Goal: Task Accomplishment & Management: Complete application form

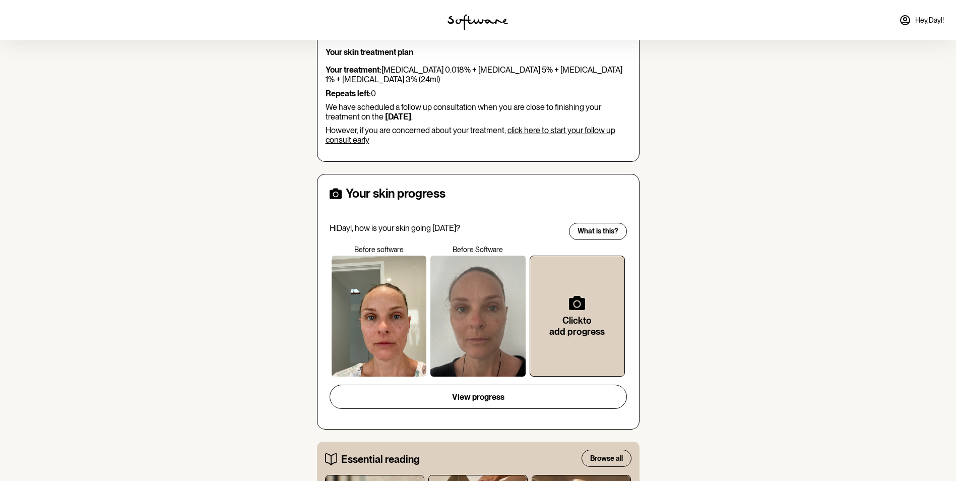
scroll to position [151, 0]
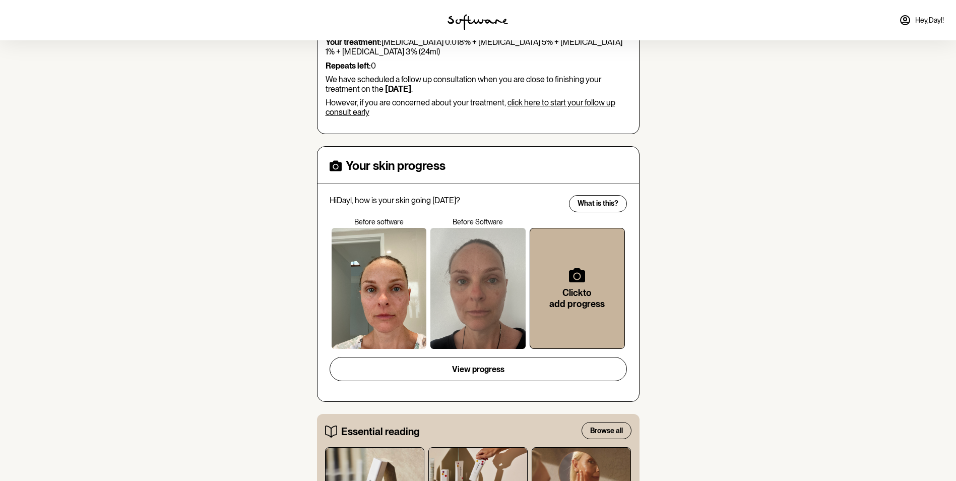
click at [587, 273] on div "Click to add progress" at bounding box center [578, 289] width 62 height 88
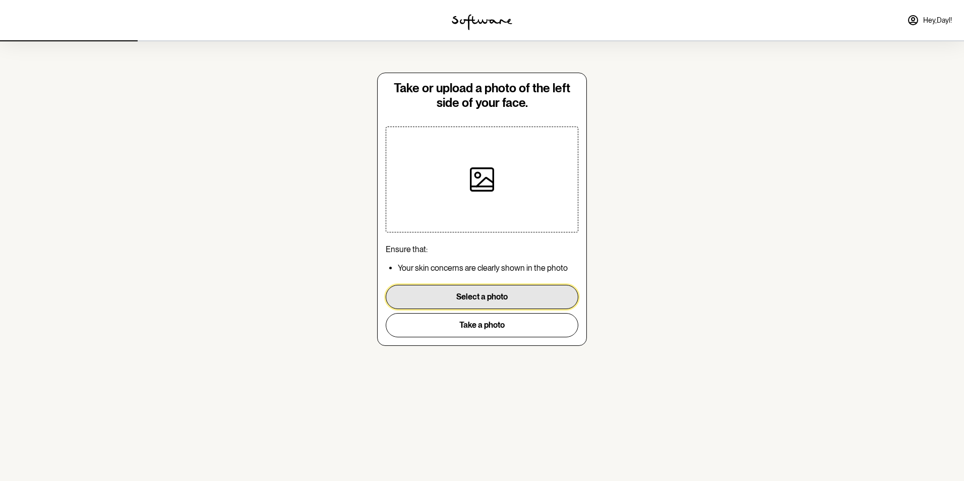
click at [483, 291] on button "Select a photo" at bounding box center [482, 297] width 193 height 24
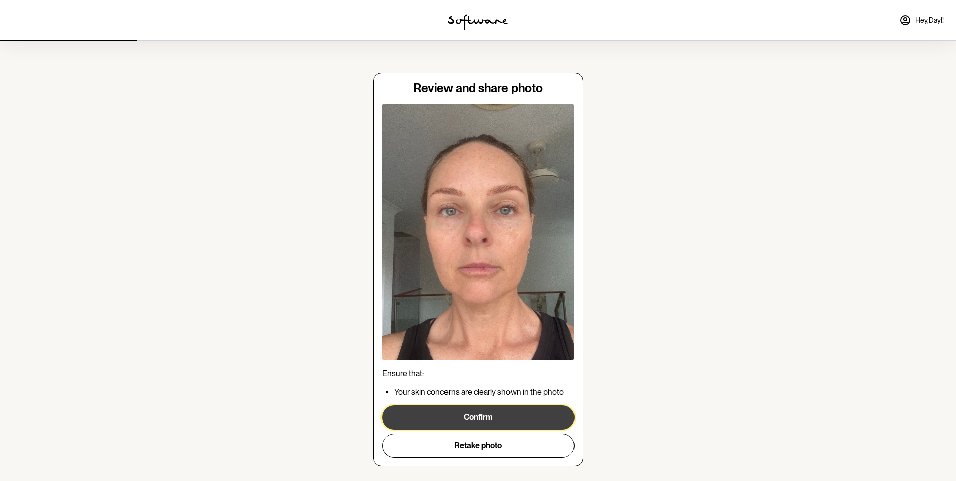
click at [483, 415] on button "Confirm" at bounding box center [478, 417] width 193 height 24
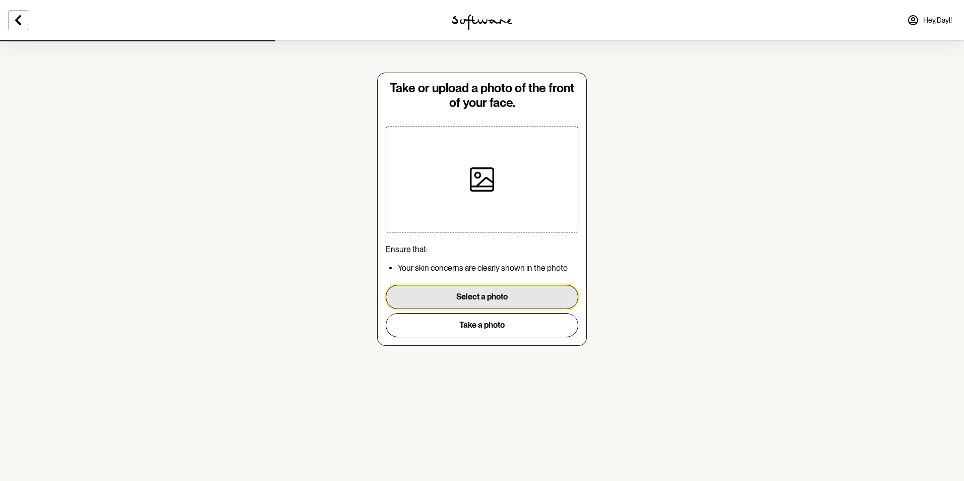
click at [481, 295] on button "Select a photo" at bounding box center [482, 297] width 193 height 24
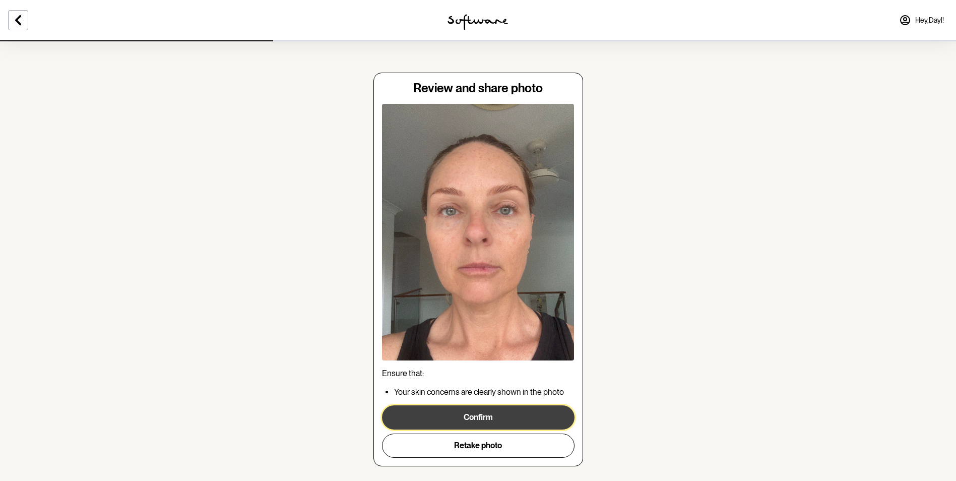
click at [478, 418] on button "Confirm" at bounding box center [478, 417] width 193 height 24
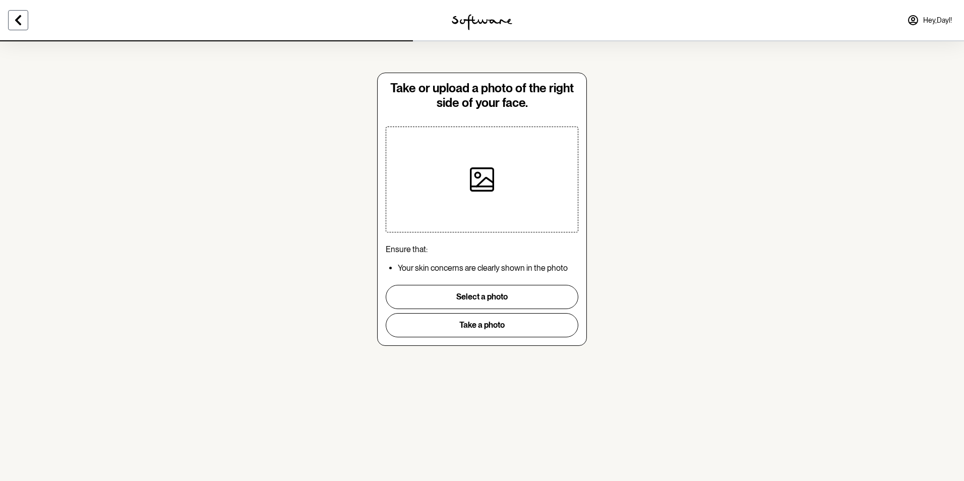
click at [17, 19] on icon at bounding box center [18, 20] width 6 height 10
click at [17, 19] on div at bounding box center [160, 20] width 321 height 40
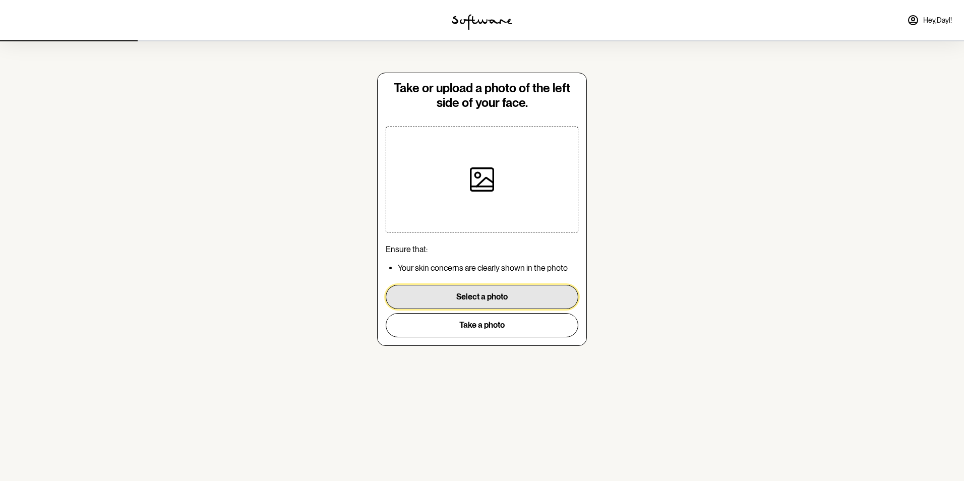
click at [483, 298] on button "Select a photo" at bounding box center [482, 297] width 193 height 24
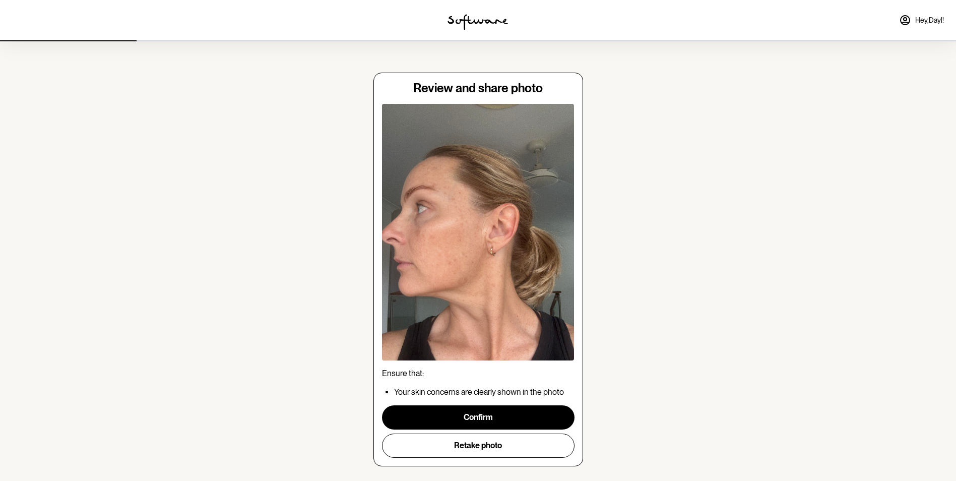
scroll to position [18, 0]
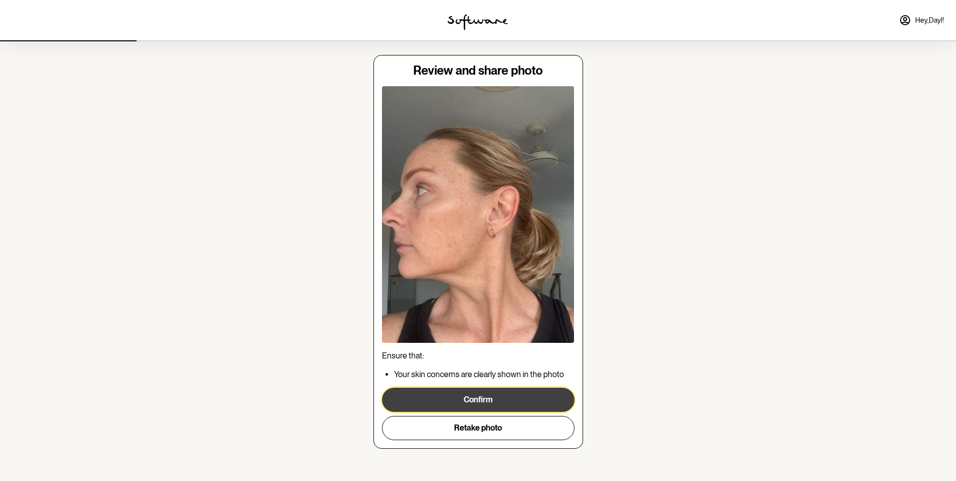
click at [493, 399] on button "Confirm" at bounding box center [478, 400] width 193 height 24
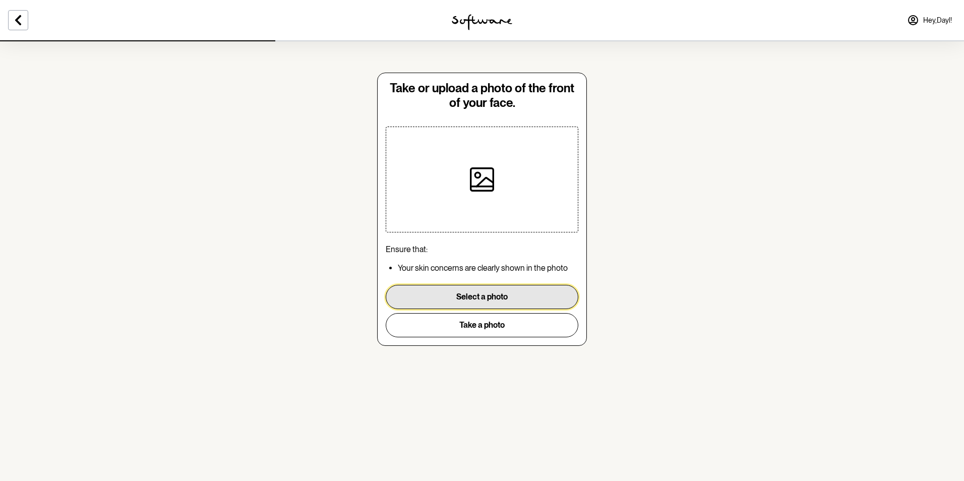
click at [484, 298] on button "Select a photo" at bounding box center [482, 297] width 193 height 24
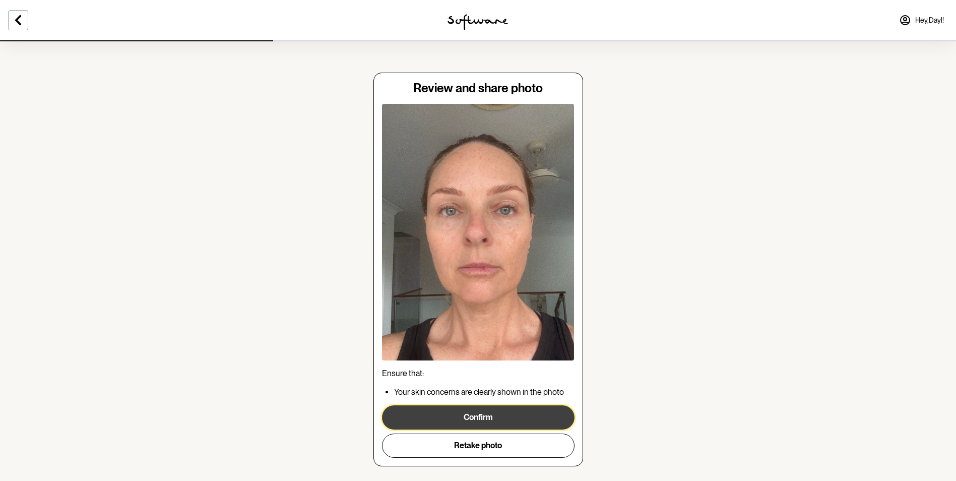
click at [489, 416] on button "Confirm" at bounding box center [478, 417] width 193 height 24
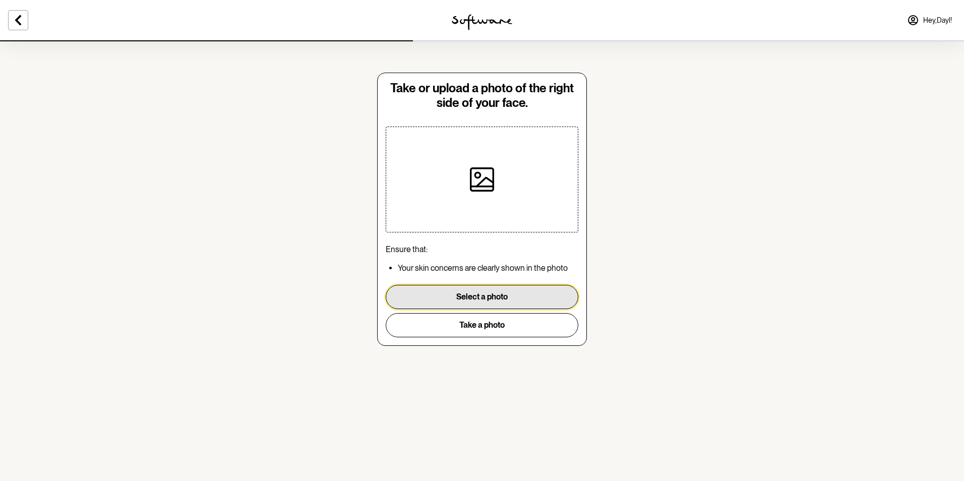
click at [506, 292] on button "Select a photo" at bounding box center [482, 297] width 193 height 24
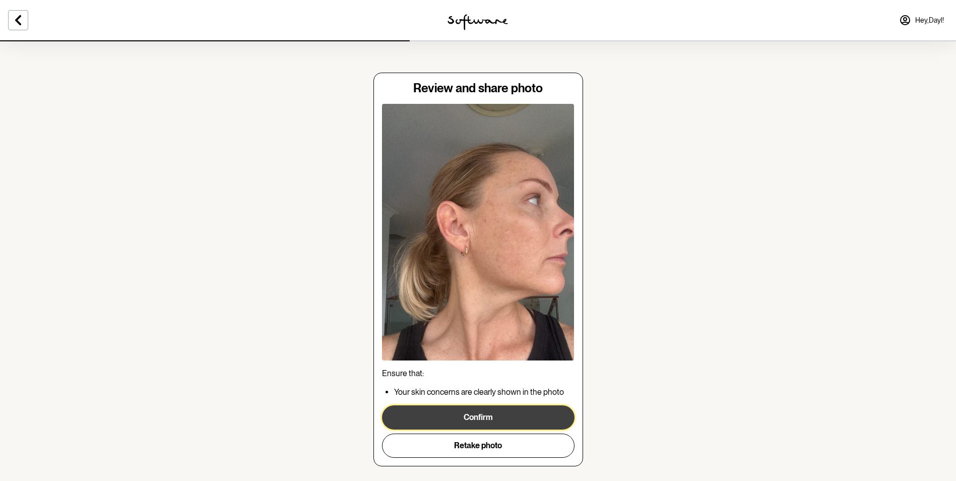
click at [492, 415] on button "Confirm" at bounding box center [478, 417] width 193 height 24
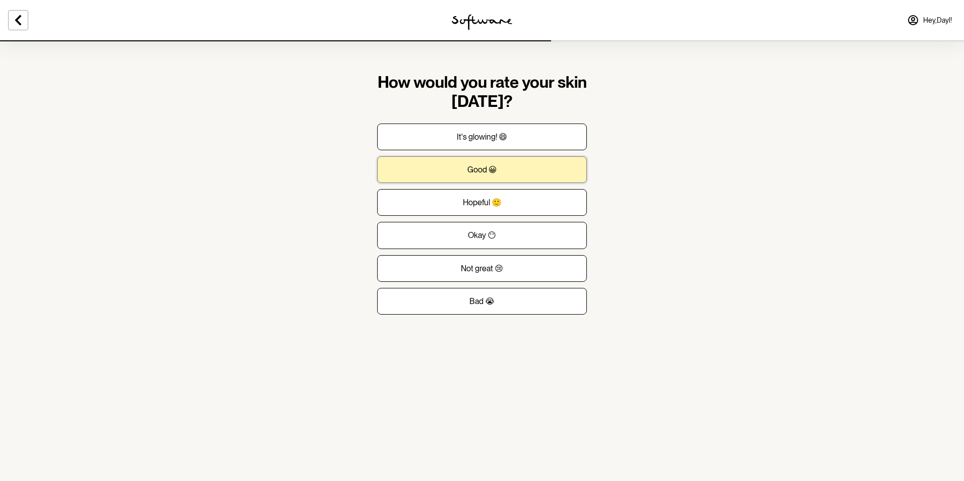
click at [471, 168] on p "Good 😀" at bounding box center [482, 170] width 30 height 10
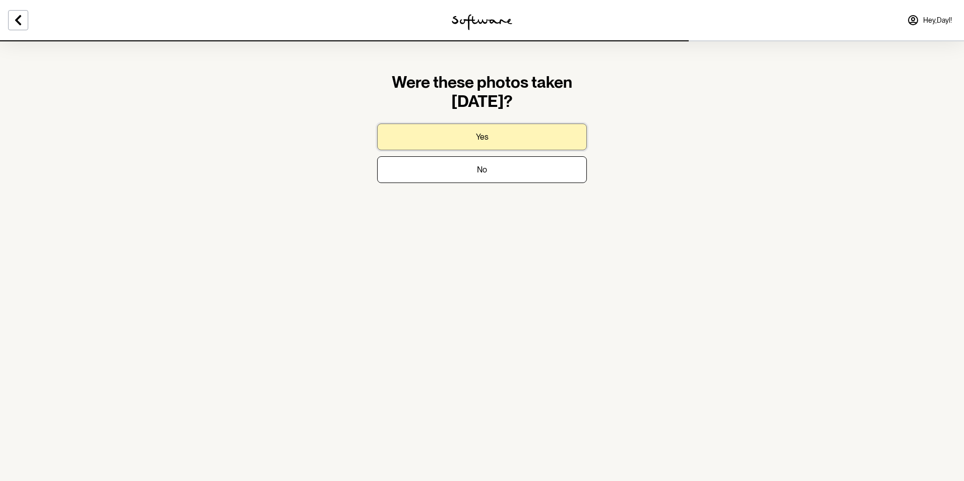
click at [479, 133] on p "Yes" at bounding box center [482, 137] width 13 height 10
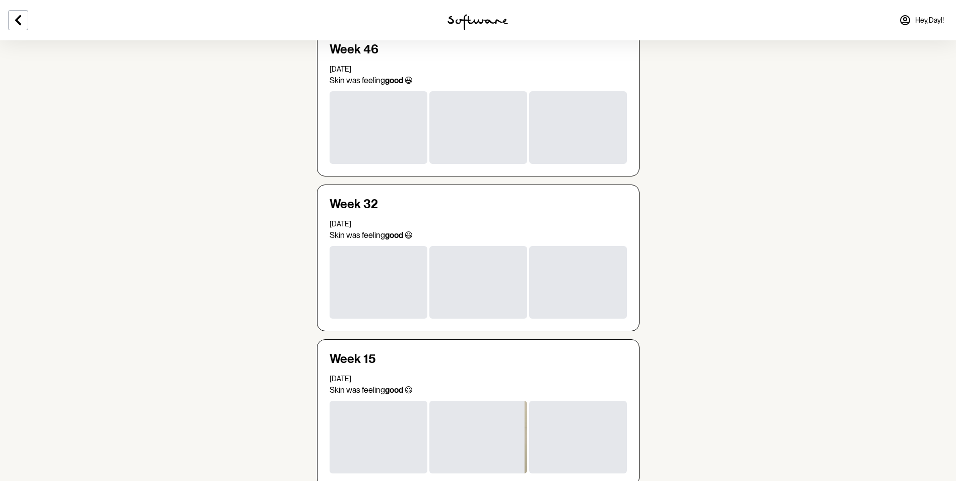
scroll to position [1720, 0]
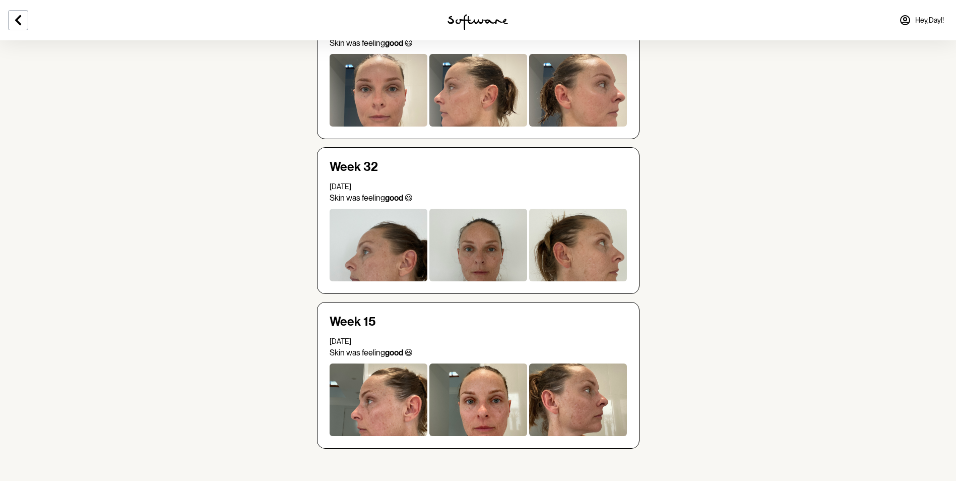
click at [405, 394] on div at bounding box center [379, 400] width 98 height 73
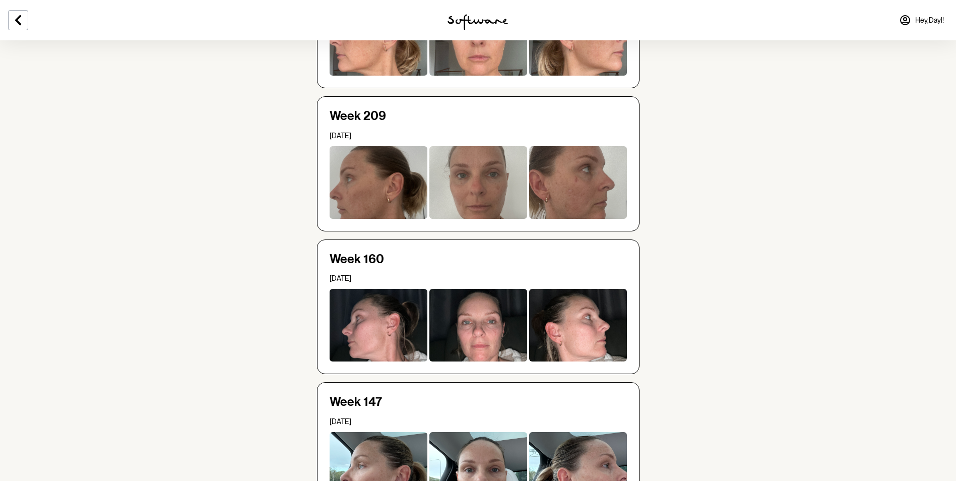
scroll to position [0, 0]
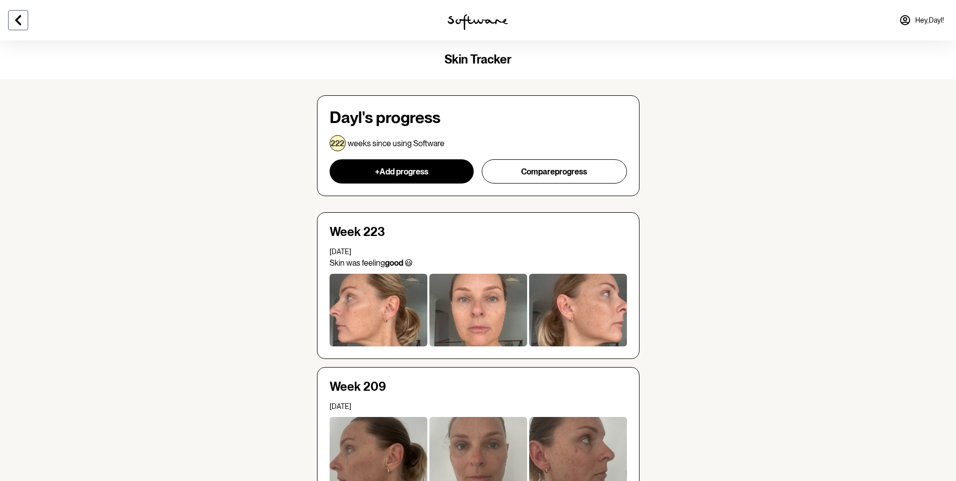
click at [18, 19] on icon at bounding box center [18, 20] width 6 height 10
click at [936, 17] on span "Hey, Dayl !" at bounding box center [930, 20] width 29 height 9
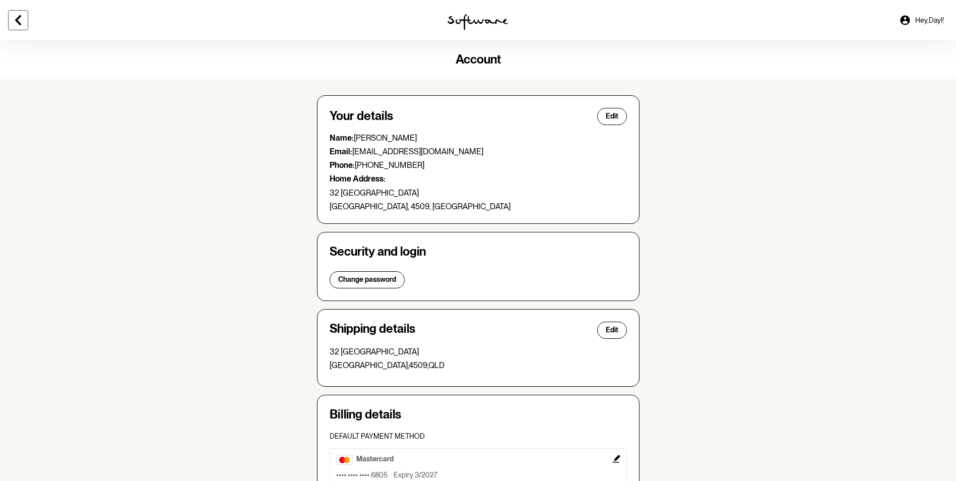
click at [21, 19] on icon at bounding box center [18, 20] width 12 height 12
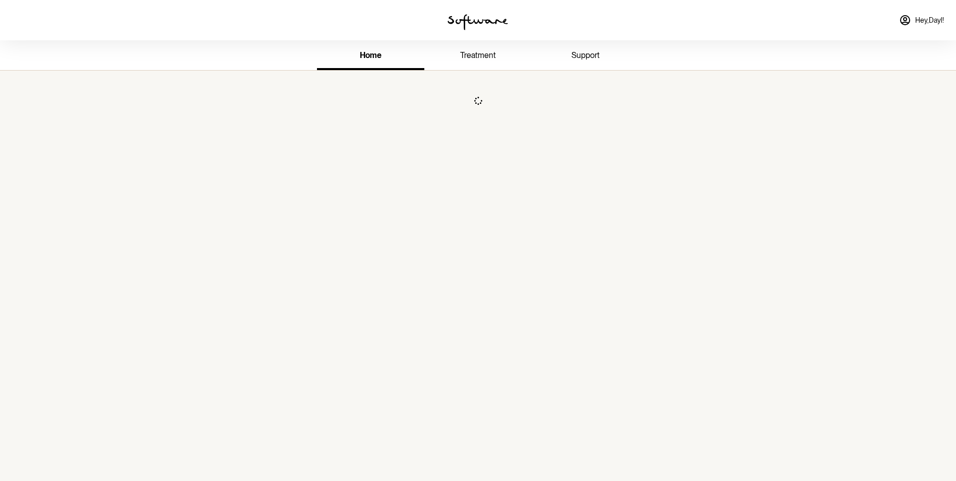
click at [484, 54] on span "treatment" at bounding box center [478, 55] width 36 height 10
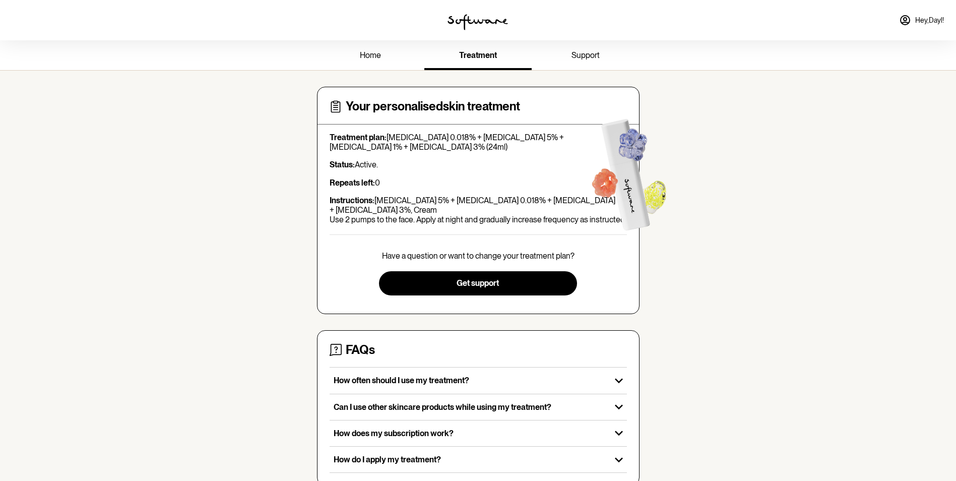
click at [589, 54] on span "support" at bounding box center [586, 55] width 28 height 10
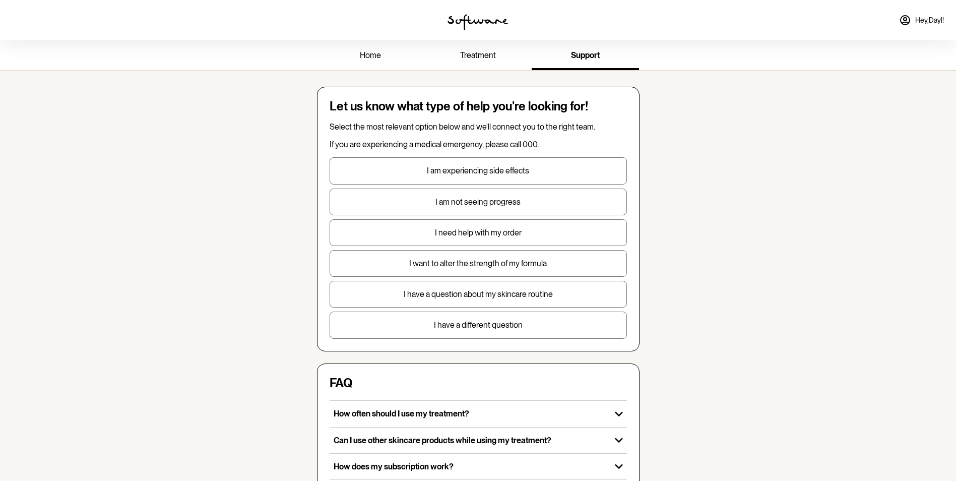
click at [925, 23] on span "Hey, Dayl !" at bounding box center [930, 20] width 29 height 9
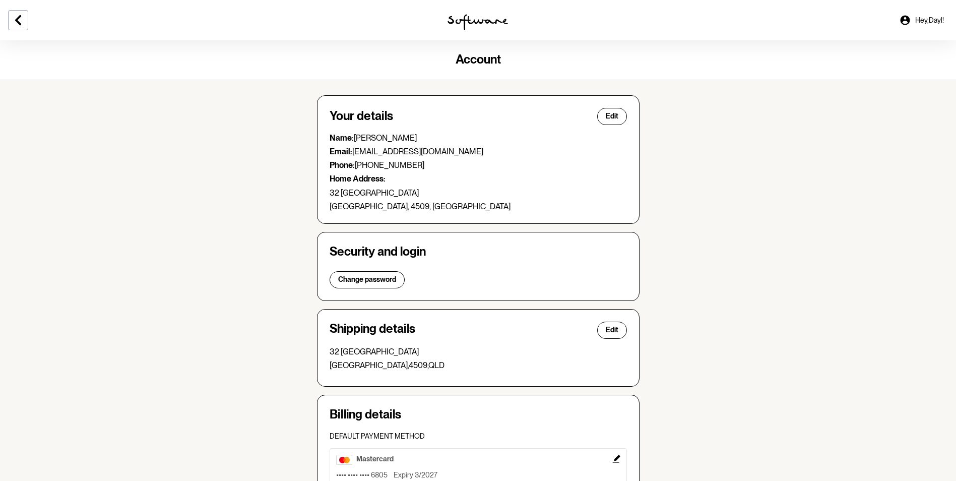
click at [921, 19] on span "Hey, Dayl !" at bounding box center [930, 20] width 29 height 9
click at [17, 22] on icon at bounding box center [18, 20] width 12 height 12
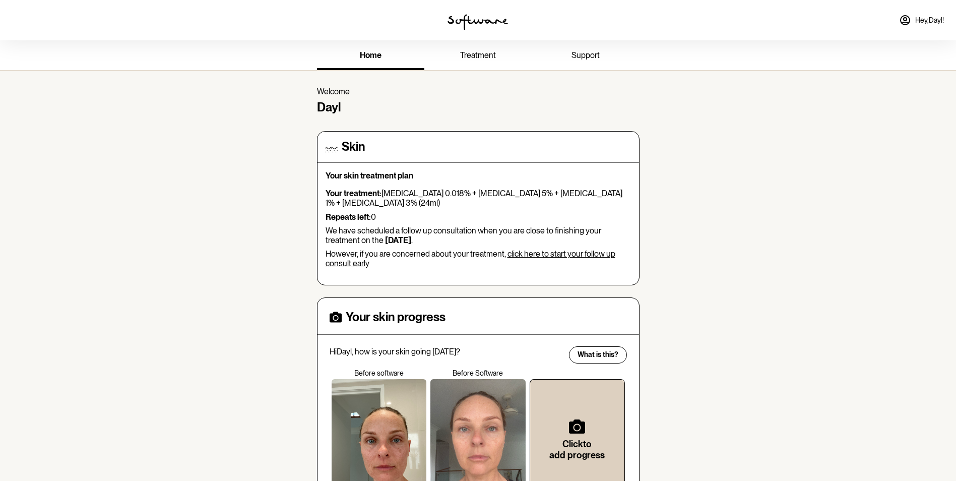
click at [474, 57] on span "treatment" at bounding box center [478, 55] width 36 height 10
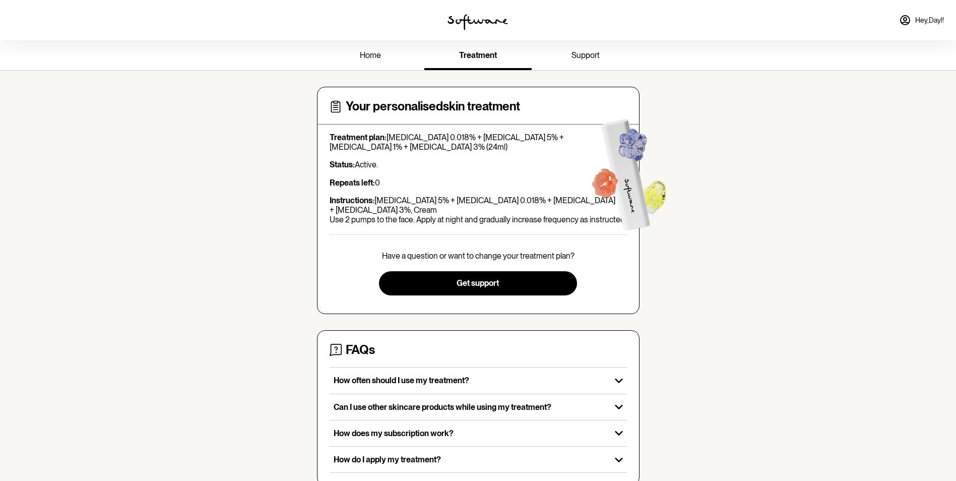
click at [590, 54] on span "support" at bounding box center [586, 55] width 28 height 10
